Goal: Information Seeking & Learning: Learn about a topic

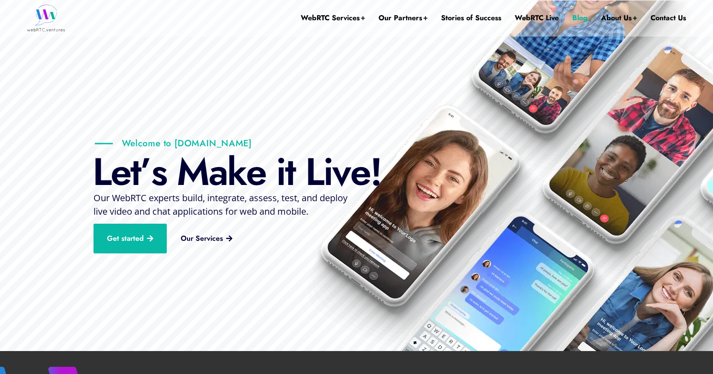
click at [579, 15] on link "Blog" at bounding box center [579, 18] width 15 height 36
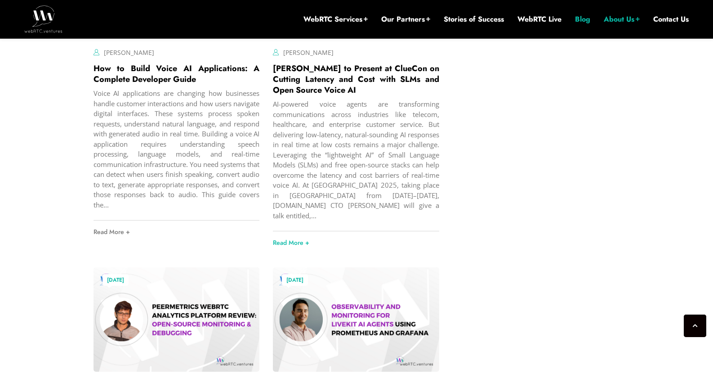
scroll to position [1677, 0]
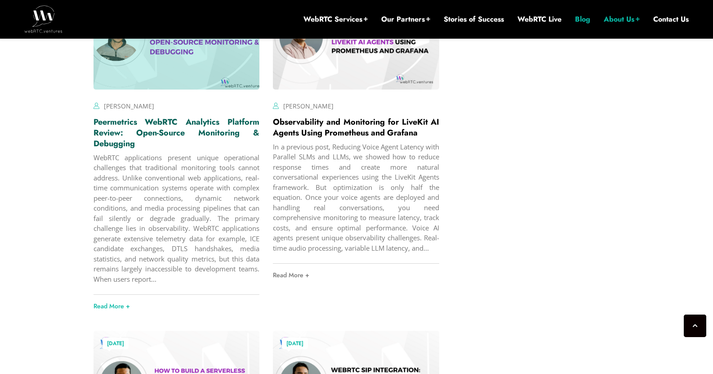
click at [186, 144] on link "Peermetrics WebRTC Analytics Platform Review: Open-Source Monitoring & Debugging" at bounding box center [176, 132] width 166 height 33
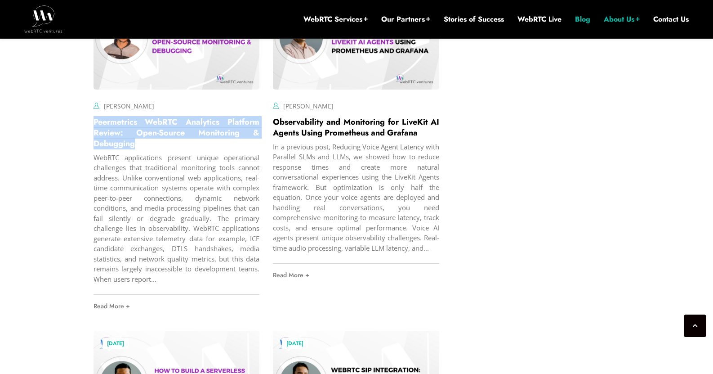
drag, startPoint x: 122, startPoint y: 150, endPoint x: 90, endPoint y: 134, distance: 35.8
click at [90, 134] on div "July 24, 2025 Fahad Mahmood Comments Off on Peermetrics WebRTC Analytics Platfo…" at bounding box center [177, 150] width 180 height 345
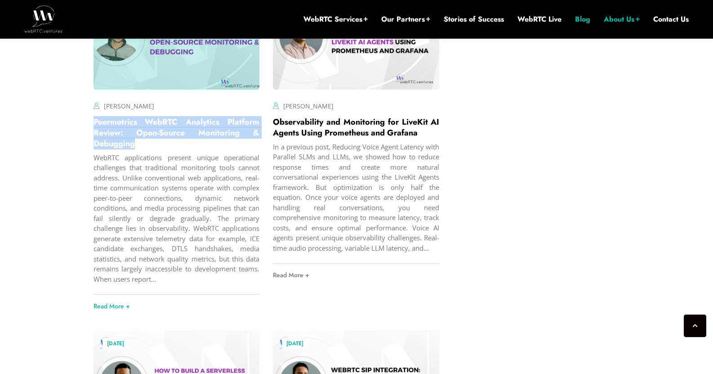
copy link "Peermetrics WebRTC Analytics Platform Review: Open-Source Monitoring & Debugging"
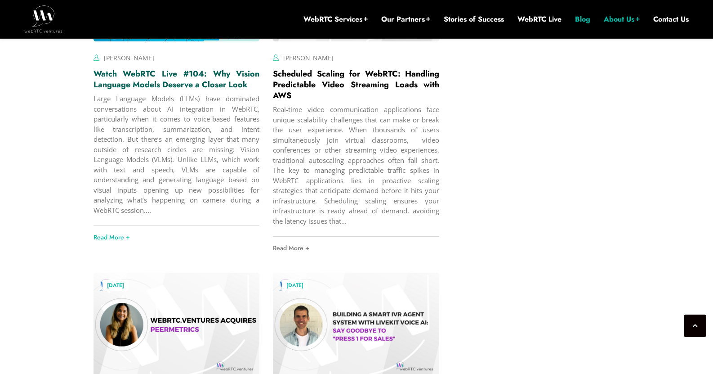
scroll to position [2568, 0]
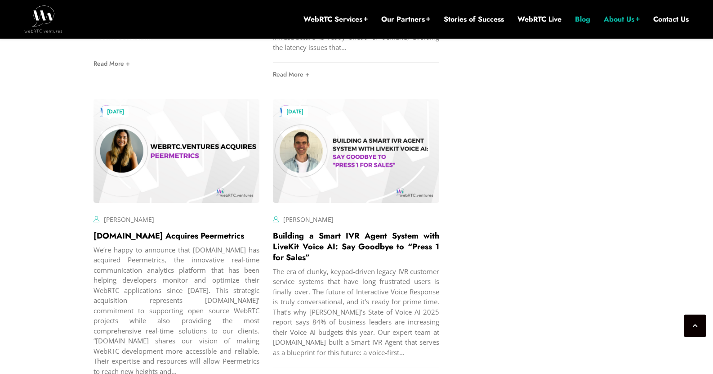
drag, startPoint x: 196, startPoint y: 258, endPoint x: 93, endPoint y: 256, distance: 103.0
click at [93, 256] on div "July 7, 2025 Mariana Lopez Comments Off on WebRTC.ventures Acquires Peermetrics…" at bounding box center [177, 254] width 180 height 324
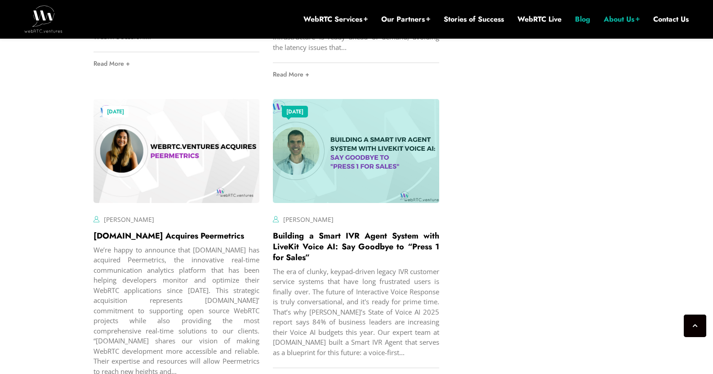
copy link "WebRTC.ventures Acquires Peermetrics"
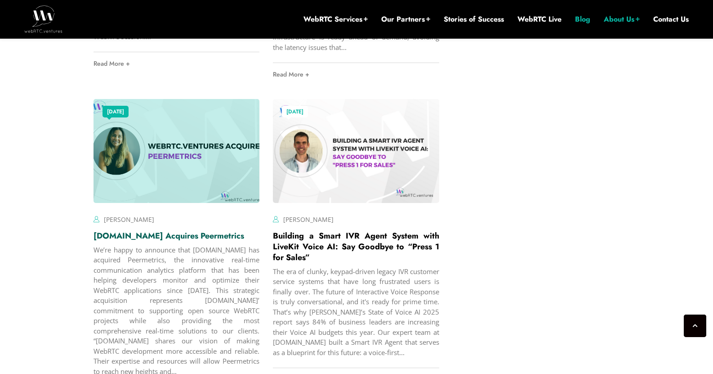
click at [138, 241] on link "WebRTC.ventures Acquires Peermetrics" at bounding box center [168, 236] width 151 height 12
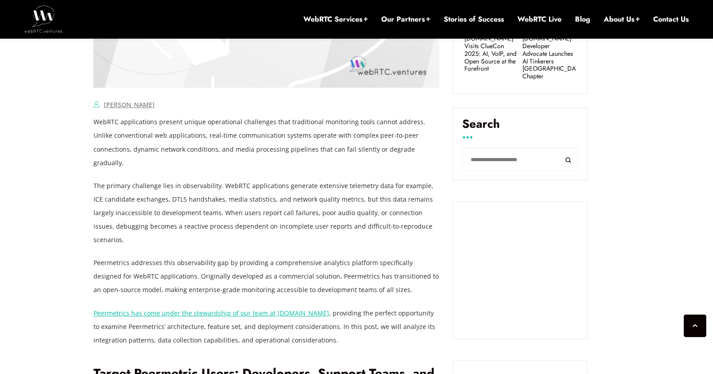
scroll to position [572, 0]
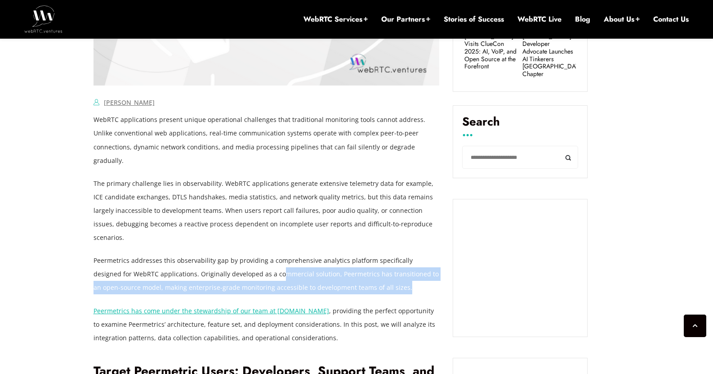
drag, startPoint x: 346, startPoint y: 262, endPoint x: 239, endPoint y: 254, distance: 107.3
click at [239, 254] on p "Peermetrics addresses this observability gap by providing a comprehensive analy…" at bounding box center [266, 274] width 346 height 40
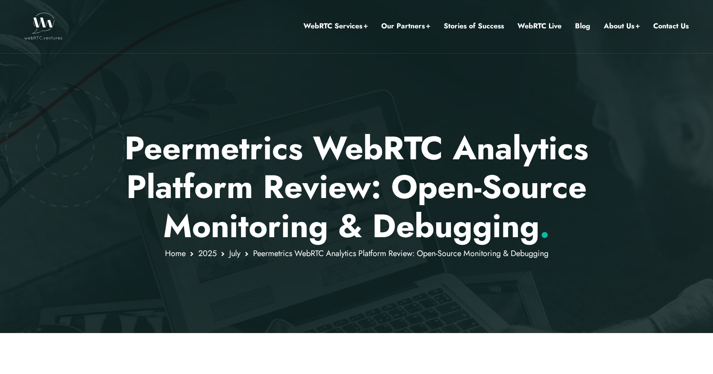
scroll to position [0, 0]
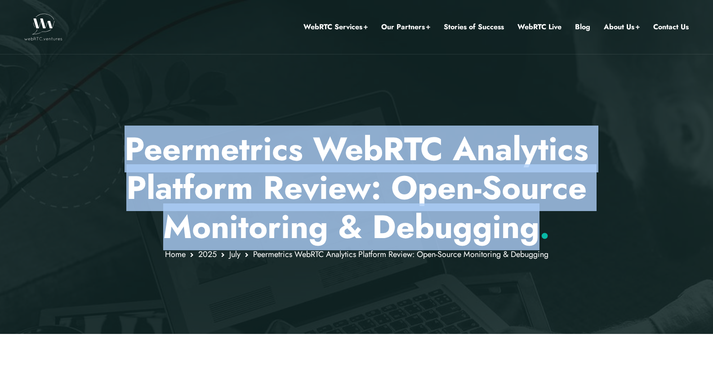
drag, startPoint x: 124, startPoint y: 147, endPoint x: 538, endPoint y: 236, distance: 423.5
click at [538, 236] on p "Peermetrics WebRTC Analytics Platform Review: Open-Source Monitoring & Debuggin…" at bounding box center [356, 187] width 526 height 116
copy p "Peermetrics WebRTC Analytics Platform Review: Open-Source Monitoring & Debugging"
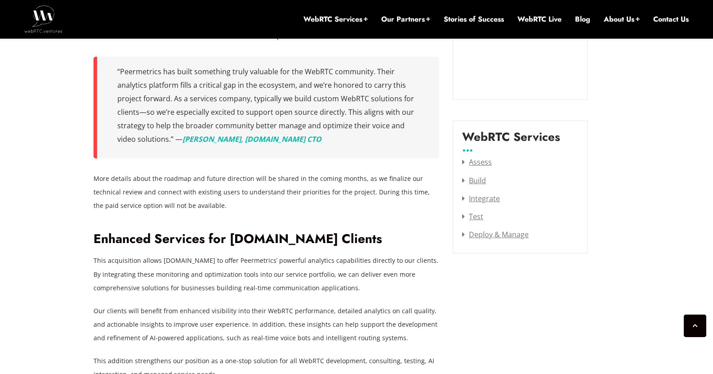
scroll to position [1255, 0]
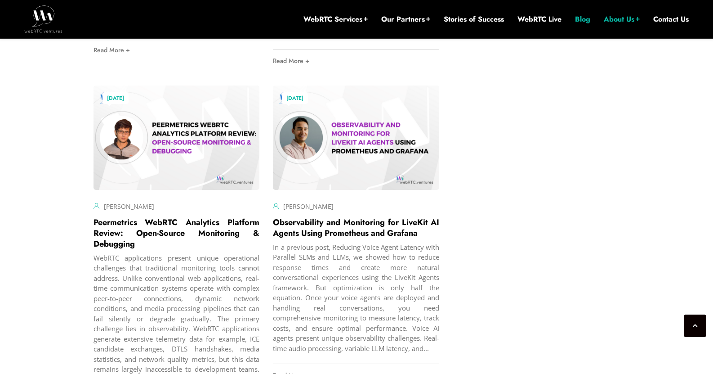
scroll to position [1574, 0]
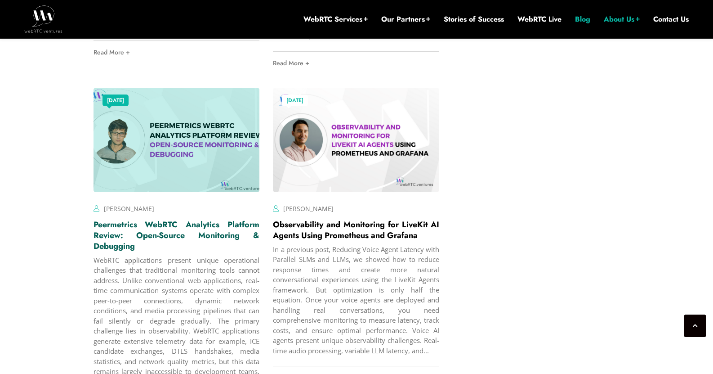
click at [170, 243] on link "Peermetrics WebRTC Analytics Platform Review: Open-Source Monitoring & Debugging" at bounding box center [176, 234] width 166 height 33
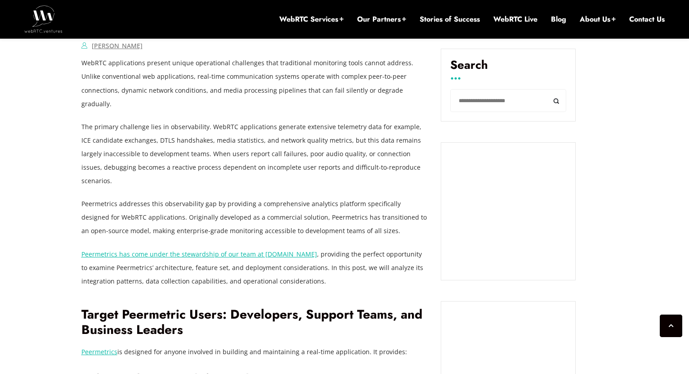
scroll to position [383, 0]
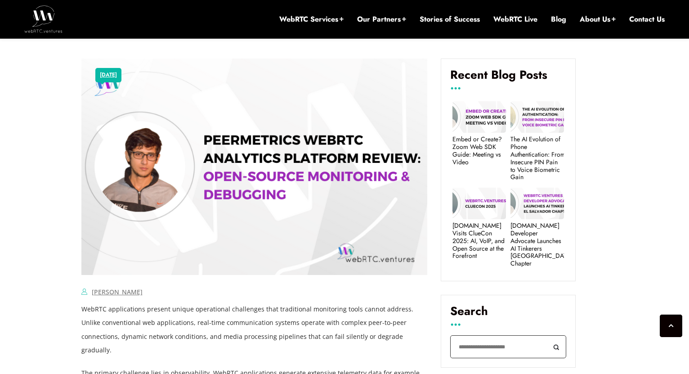
click at [487, 339] on input "Search" at bounding box center [508, 346] width 116 height 23
type input "**********"
click at [546, 335] on button "Search" at bounding box center [556, 346] width 20 height 23
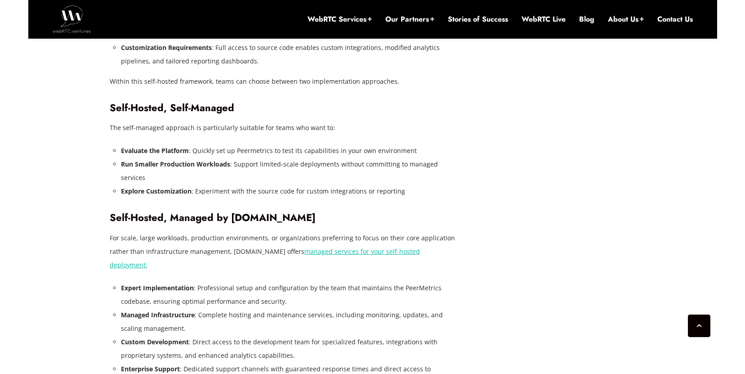
scroll to position [3177, 0]
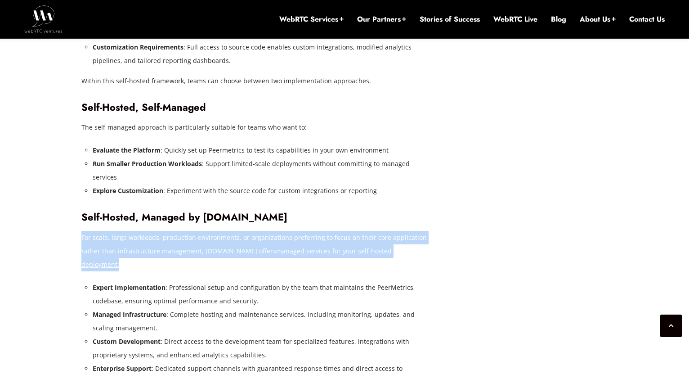
drag, startPoint x: 82, startPoint y: 245, endPoint x: 435, endPoint y: 264, distance: 353.8
copy p "For scale, large workloads, production environments, or organizations preferrin…"
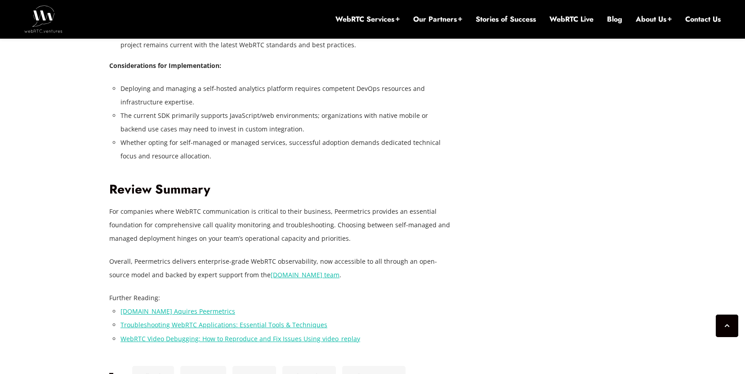
scroll to position [3935, 0]
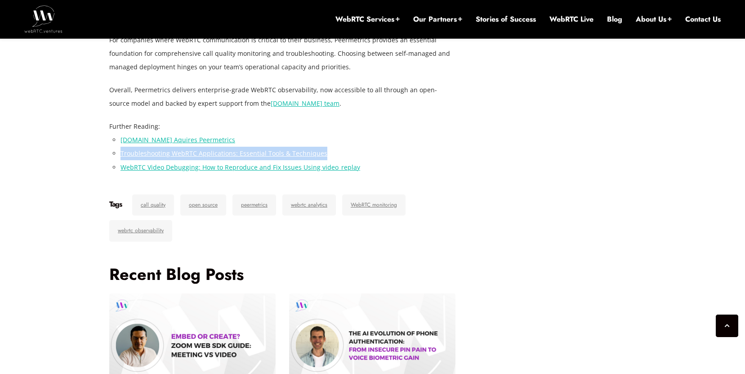
drag, startPoint x: 336, startPoint y: 148, endPoint x: 120, endPoint y: 147, distance: 215.8
click at [120, 147] on li "Troubleshooting WebRTC Applications: Essential Tools & Techniques" at bounding box center [287, 153] width 335 height 13
copy link "Troubleshooting WebRTC Applications: Essential Tools & Techniques"
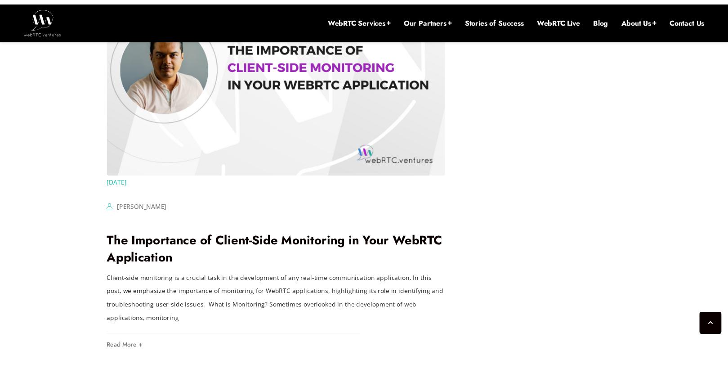
scroll to position [1656, 0]
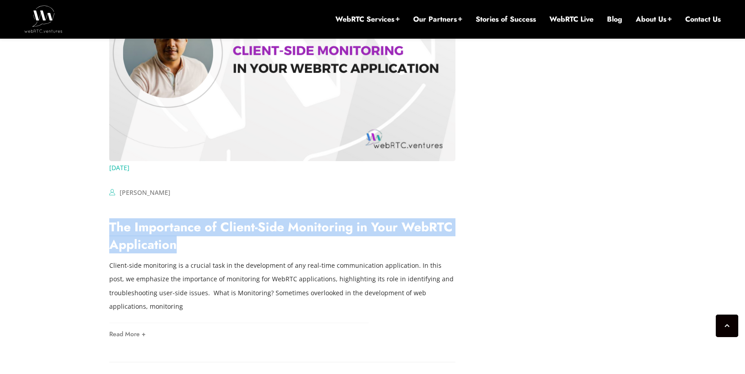
drag, startPoint x: 157, startPoint y: 247, endPoint x: 111, endPoint y: 230, distance: 49.5
click at [111, 230] on h2 "The Importance of Client-Side Monitoring in Your WebRTC Application" at bounding box center [282, 235] width 346 height 35
copy link "The Importance of Client-Side Monitoring in Your WebRTC Application"
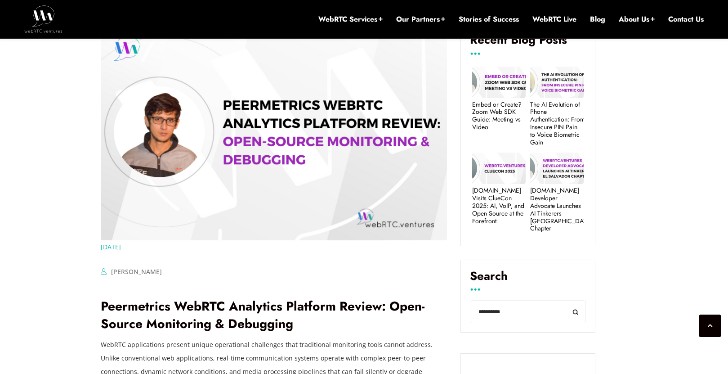
scroll to position [340, 0]
drag, startPoint x: 480, startPoint y: 306, endPoint x: 467, endPoint y: 304, distance: 12.7
click at [467, 304] on div "**********" at bounding box center [527, 296] width 135 height 73
type input "**********"
click at [565, 300] on button "Search" at bounding box center [575, 311] width 20 height 23
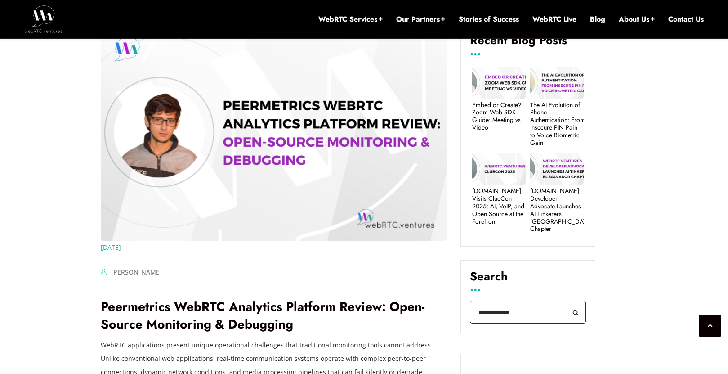
scroll to position [367, 0]
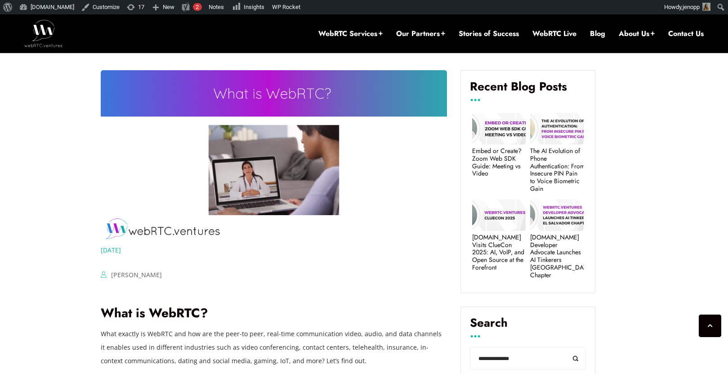
scroll to position [362, 0]
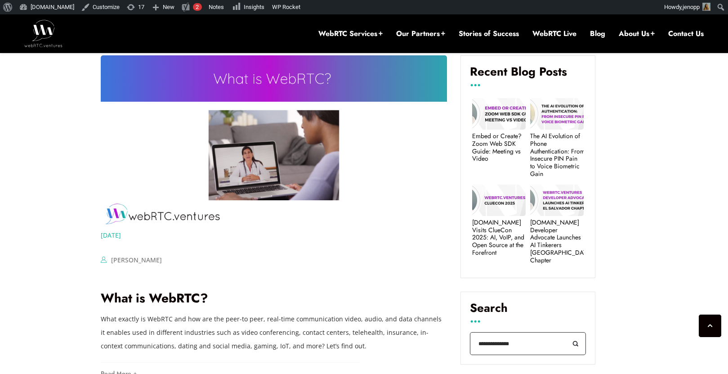
click at [470, 337] on input "**********" at bounding box center [528, 343] width 116 height 23
type input "**********"
click at [565, 332] on button "Search" at bounding box center [575, 343] width 20 height 23
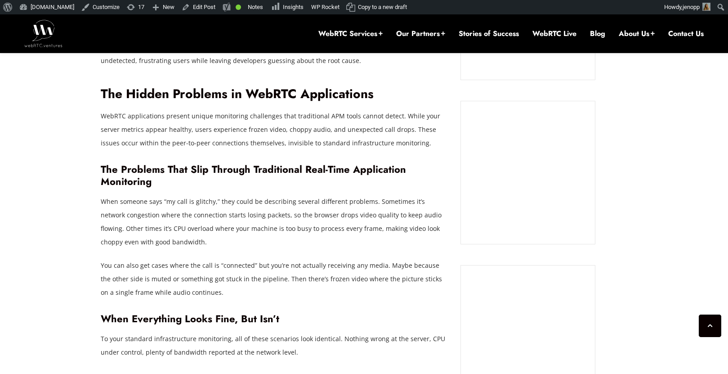
scroll to position [902, 0]
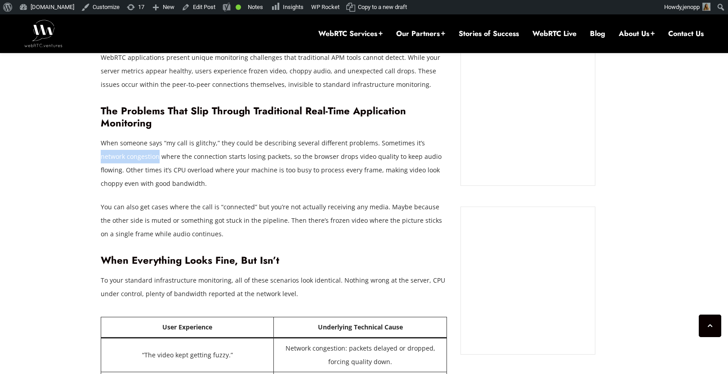
drag, startPoint x: 414, startPoint y: 146, endPoint x: 133, endPoint y: 160, distance: 282.2
click at [133, 160] on p "When someone says “my call is glitchy,” they could be describing several differ…" at bounding box center [274, 163] width 346 height 54
copy p "network congestion"
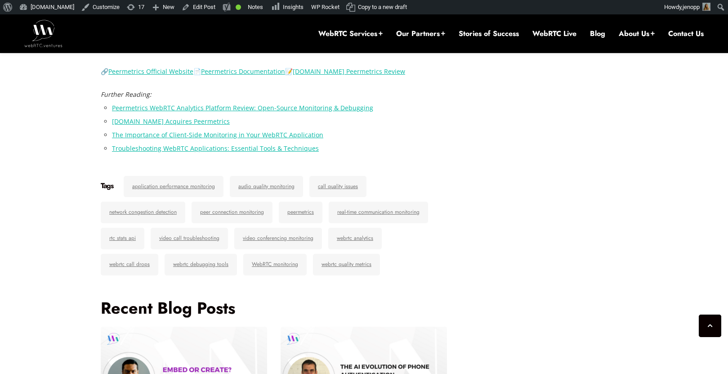
scroll to position [2347, 0]
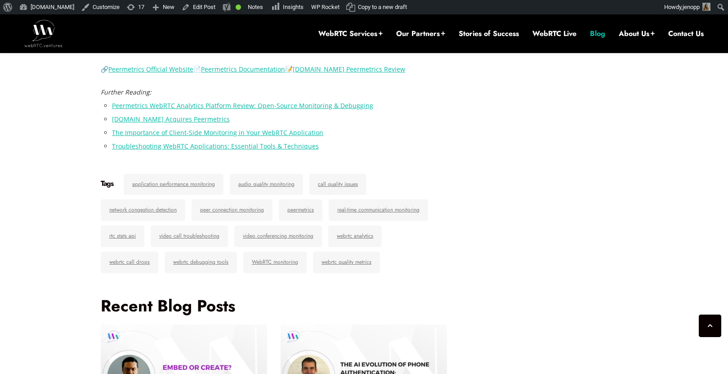
click at [602, 36] on link "Blog" at bounding box center [597, 34] width 15 height 10
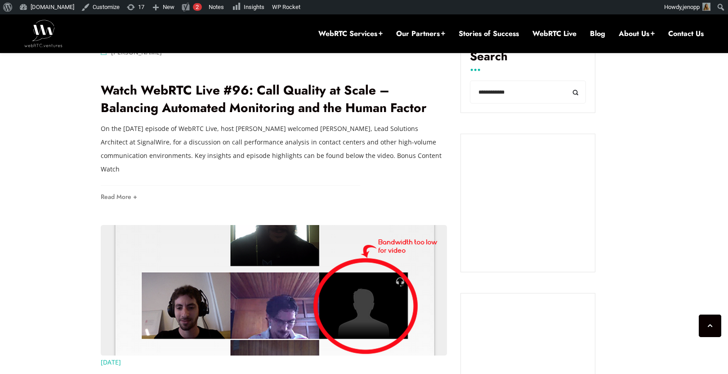
scroll to position [574, 0]
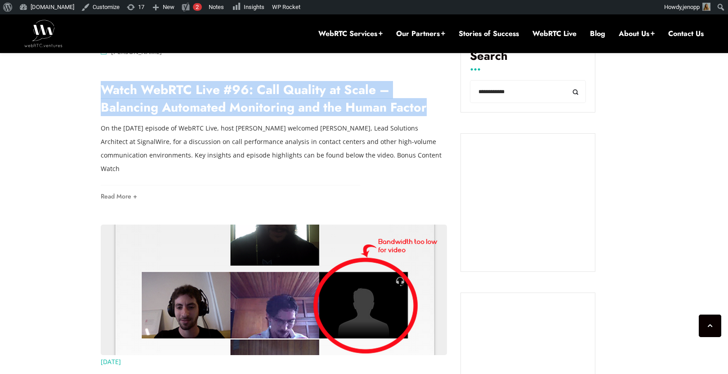
drag, startPoint x: 422, startPoint y: 109, endPoint x: 102, endPoint y: 96, distance: 319.9
click at [102, 96] on h2 "Watch WebRTC Live #96: Call Quality at Scale – Balancing Automated Monitoring a…" at bounding box center [274, 98] width 346 height 35
copy link "Watch WebRTC Live #96: Call Quality at Scale – Balancing Automated Monitoring a…"
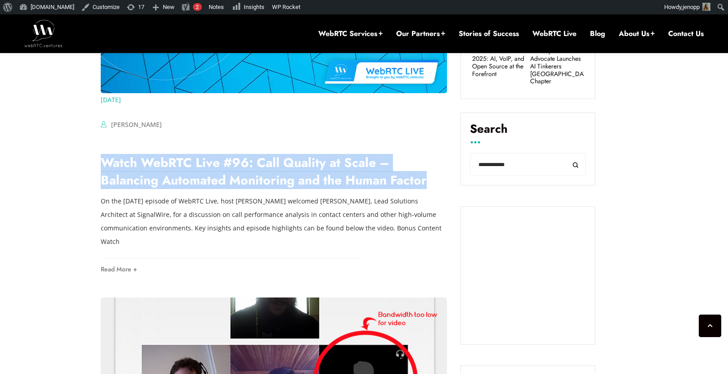
scroll to position [374, 0]
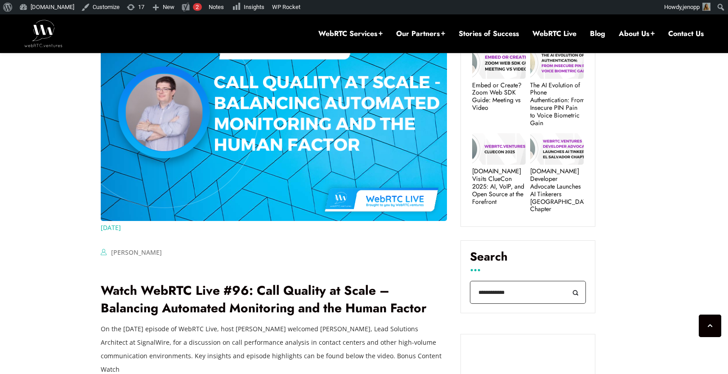
drag, startPoint x: 506, startPoint y: 285, endPoint x: 471, endPoint y: 285, distance: 35.5
click at [471, 285] on input "**********" at bounding box center [528, 291] width 116 height 23
paste input "******"
type input "**********"
click at [565, 280] on button "Search" at bounding box center [575, 291] width 20 height 23
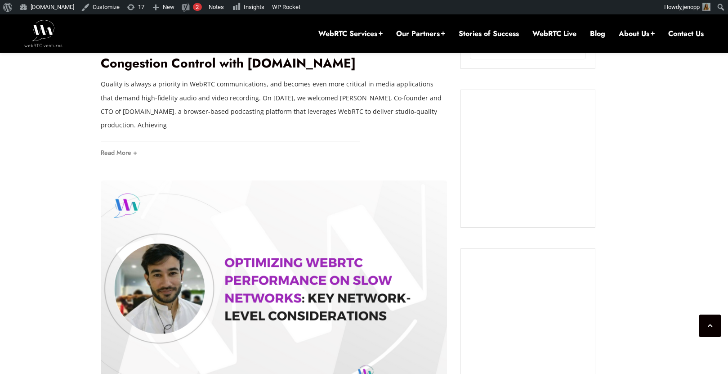
scroll to position [367, 0]
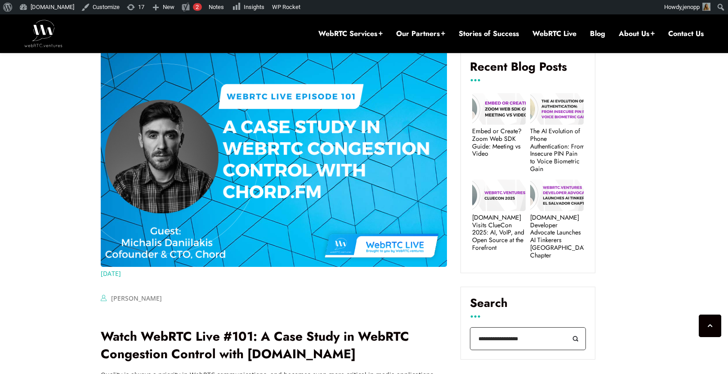
drag, startPoint x: 530, startPoint y: 330, endPoint x: 476, endPoint y: 331, distance: 54.4
click at [476, 331] on input "**********" at bounding box center [528, 338] width 116 height 23
click at [475, 332] on input "**********" at bounding box center [528, 338] width 116 height 23
drag, startPoint x: 480, startPoint y: 331, endPoint x: 536, endPoint y: 332, distance: 55.7
click at [536, 332] on input "**********" at bounding box center [528, 338] width 116 height 23
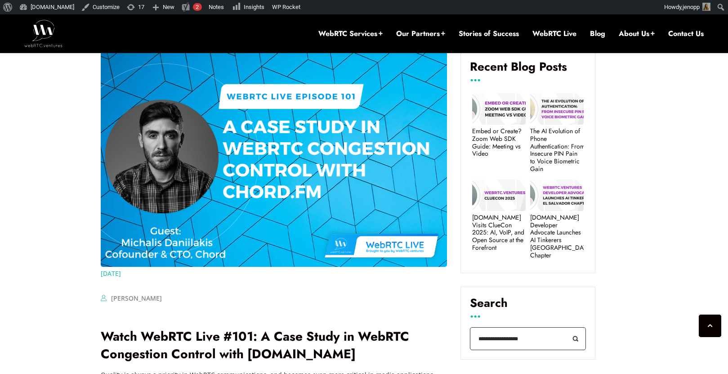
type input "*"
paste input "**********"
type input "**********"
click at [565, 327] on button "Search" at bounding box center [575, 338] width 20 height 23
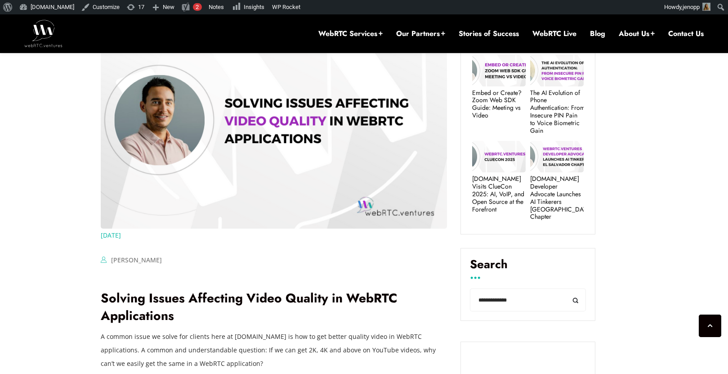
scroll to position [373, 0]
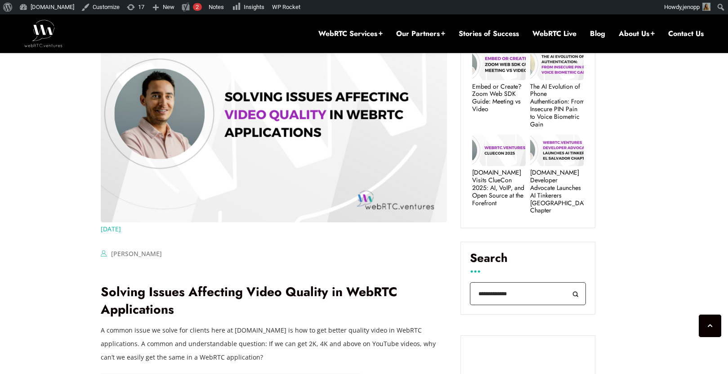
drag, startPoint x: 518, startPoint y: 289, endPoint x: 469, endPoint y: 288, distance: 49.0
click at [470, 288] on input "**********" at bounding box center [528, 293] width 116 height 23
paste input "search"
type input "**********"
click at [565, 282] on button "Search" at bounding box center [575, 293] width 20 height 23
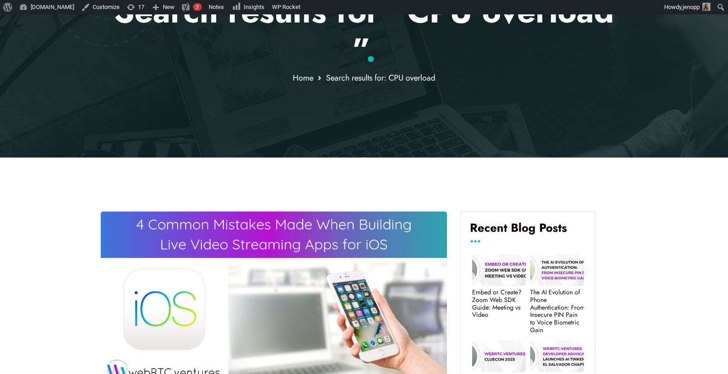
scroll to position [350, 0]
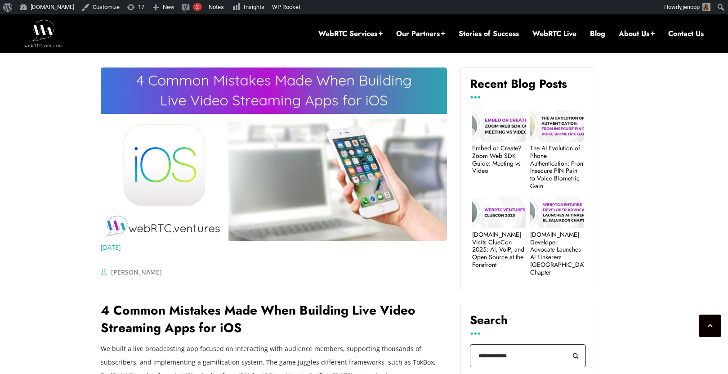
click at [487, 345] on input "**********" at bounding box center [528, 355] width 116 height 23
type input "***"
click at [565, 344] on button "Search" at bounding box center [575, 355] width 20 height 23
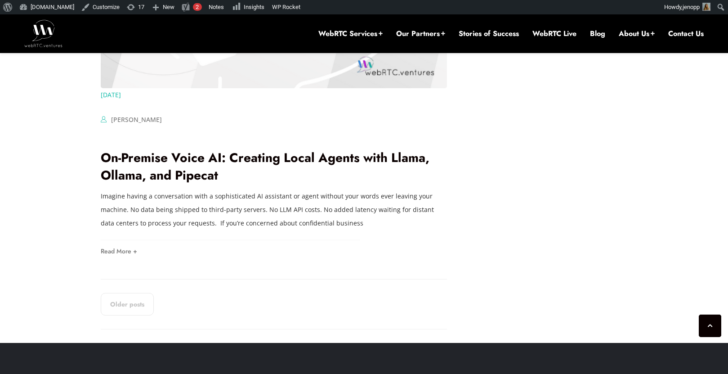
scroll to position [1806, 0]
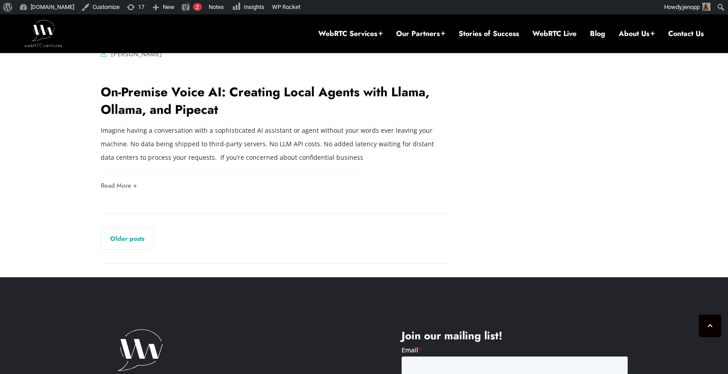
click at [119, 241] on link "Older posts" at bounding box center [127, 238] width 53 height 22
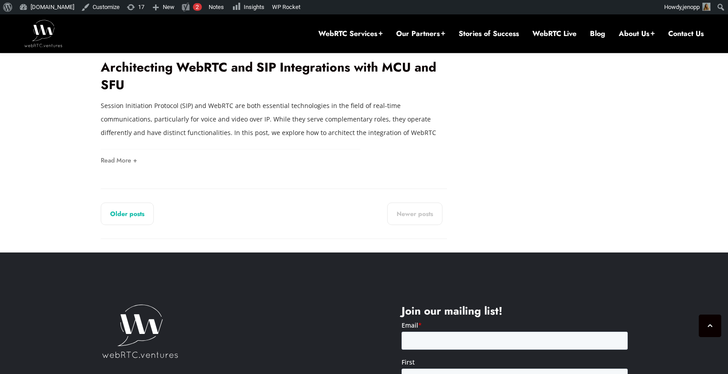
scroll to position [1811, 0]
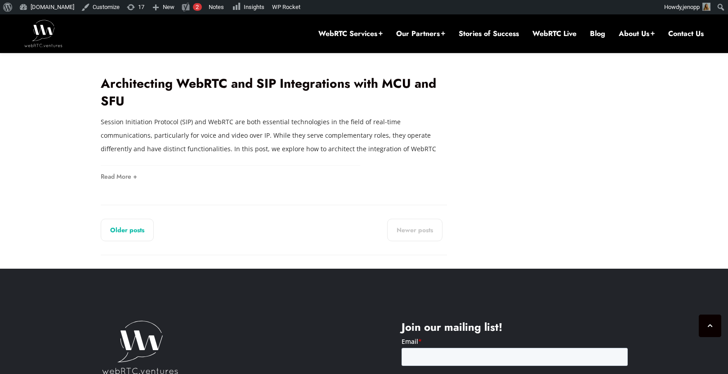
click at [125, 218] on link "Older posts" at bounding box center [127, 229] width 53 height 22
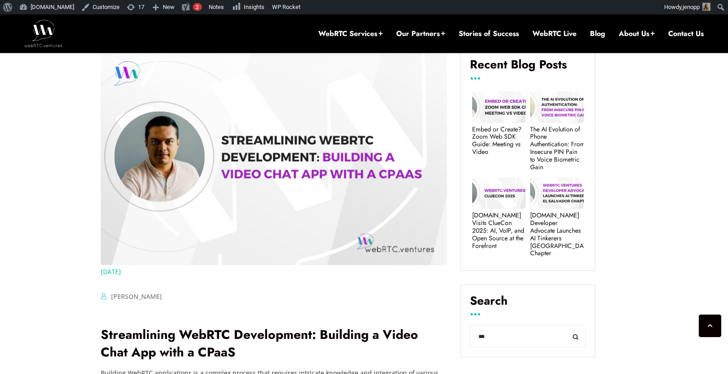
scroll to position [330, 0]
click at [512, 325] on input "***" at bounding box center [528, 335] width 116 height 23
type input "*"
paste input "********"
type input "********"
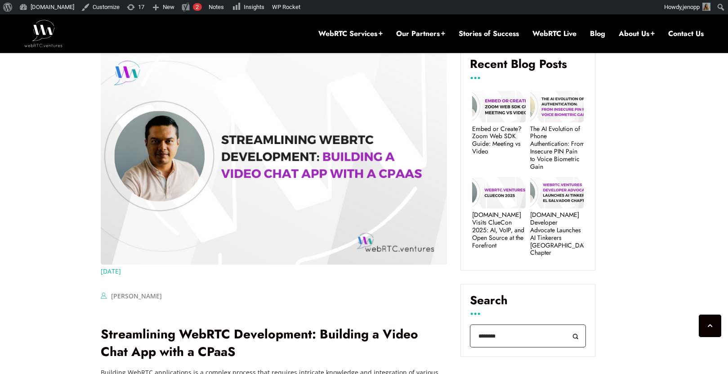
click at [565, 324] on button "Search" at bounding box center [575, 335] width 20 height 23
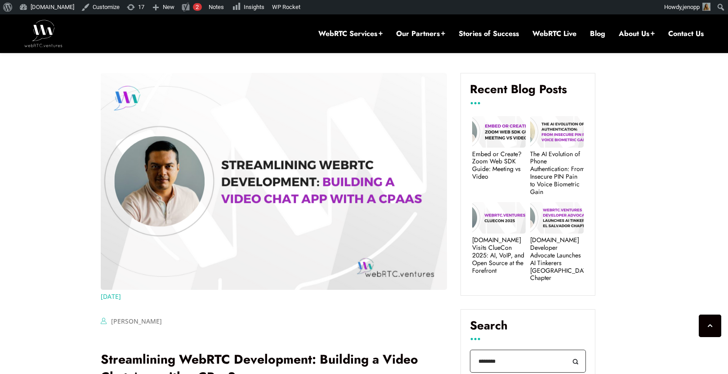
scroll to position [276, 0]
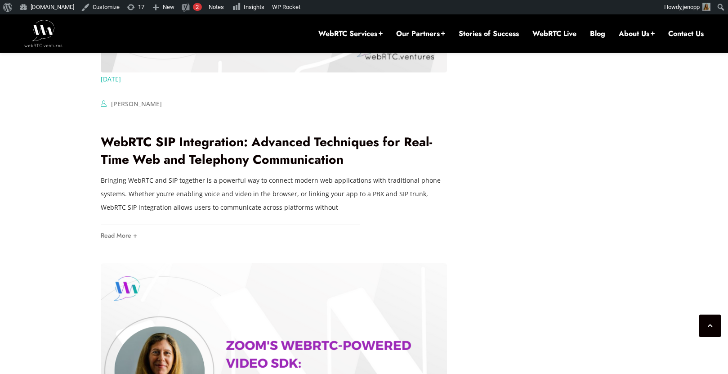
scroll to position [1514, 0]
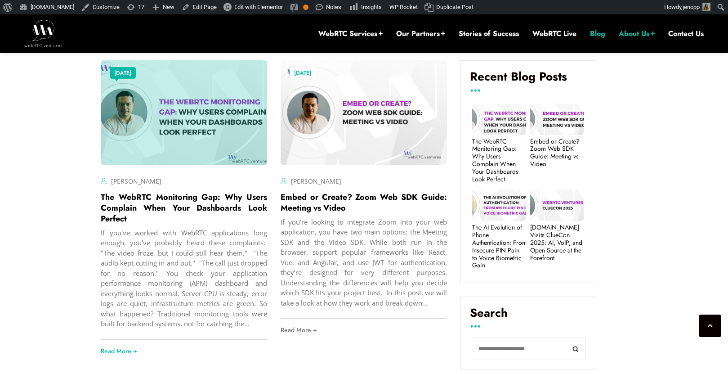
scroll to position [329, 0]
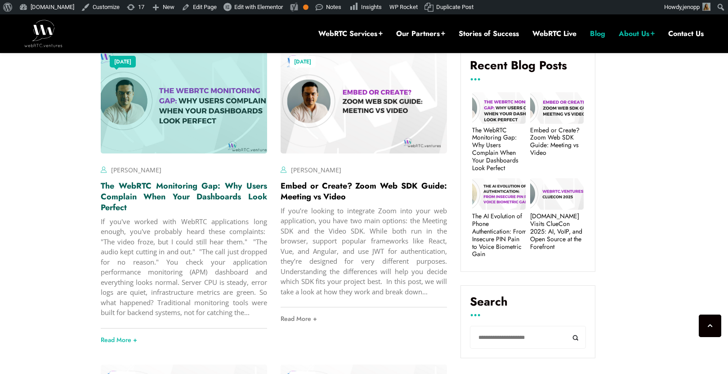
click at [131, 192] on link "The WebRTC Monitoring Gap: Why Users Complain When Your Dashboards Look Perfect" at bounding box center [184, 196] width 166 height 33
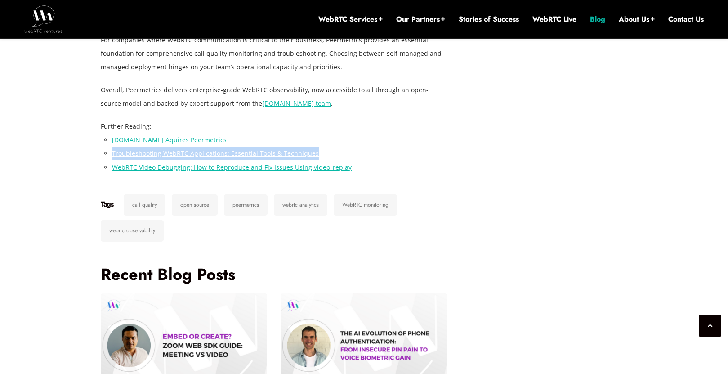
click at [590, 18] on link "Blog" at bounding box center [597, 19] width 15 height 10
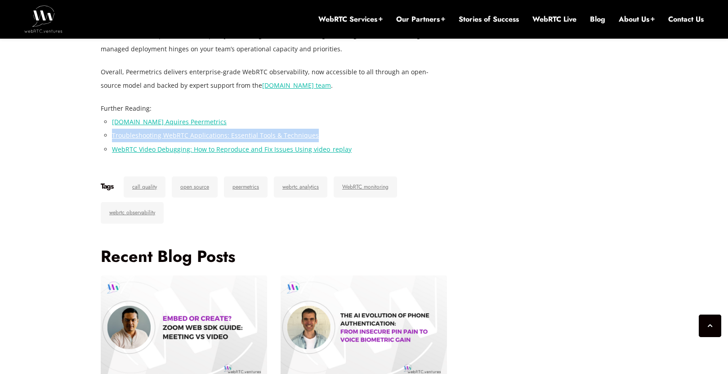
scroll to position [4006, 0]
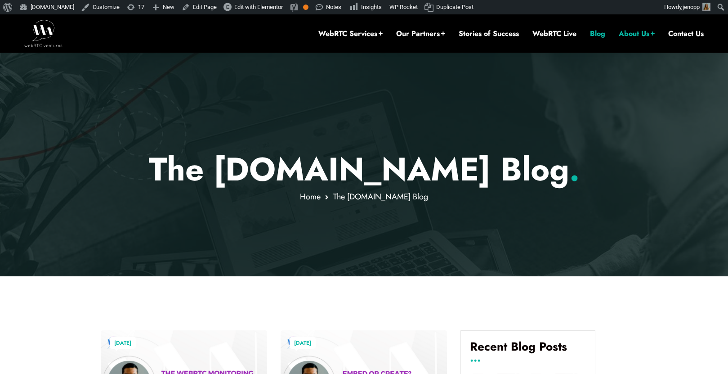
scroll to position [214, 0]
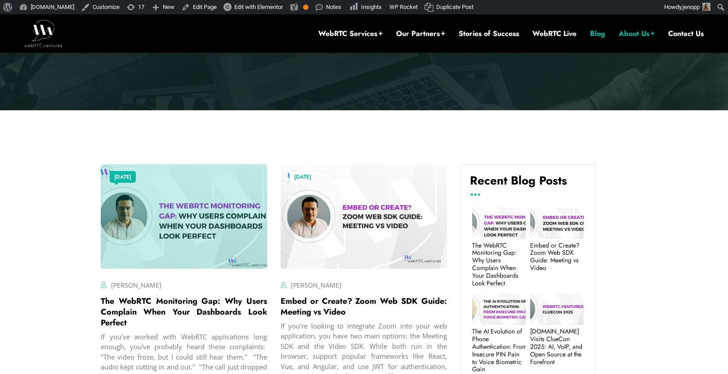
click at [164, 235] on div at bounding box center [184, 216] width 166 height 104
click at [173, 301] on link "The WebRTC Monitoring Gap: Why Users Complain When Your Dashboards Look Perfect" at bounding box center [184, 311] width 166 height 33
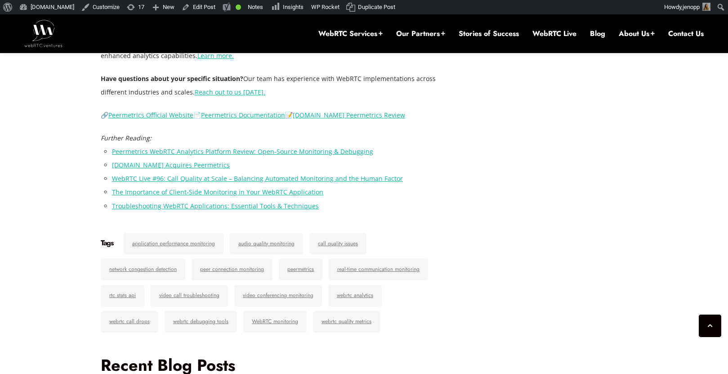
scroll to position [2085, 0]
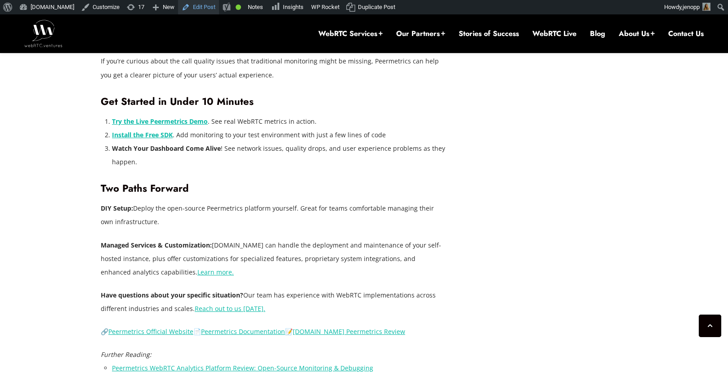
click at [216, 8] on link "Edit Post" at bounding box center [198, 7] width 41 height 14
